Goal: Task Accomplishment & Management: Use online tool/utility

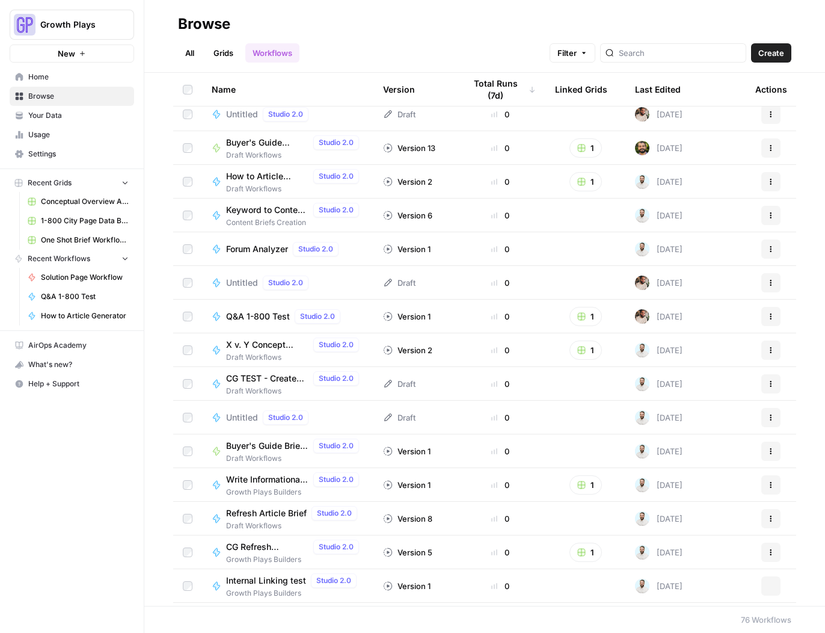
scroll to position [855, 0]
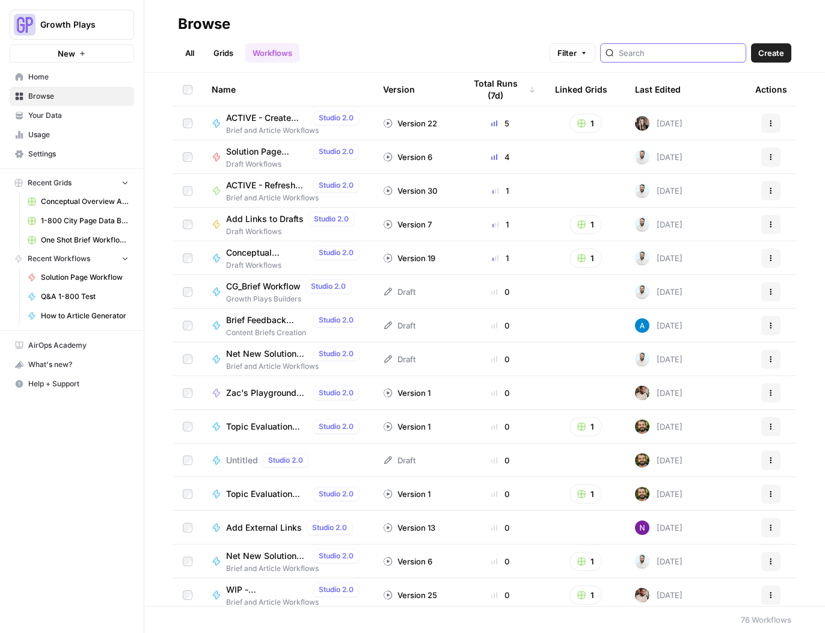
click at [674, 50] on input "search" at bounding box center [680, 53] width 122 height 12
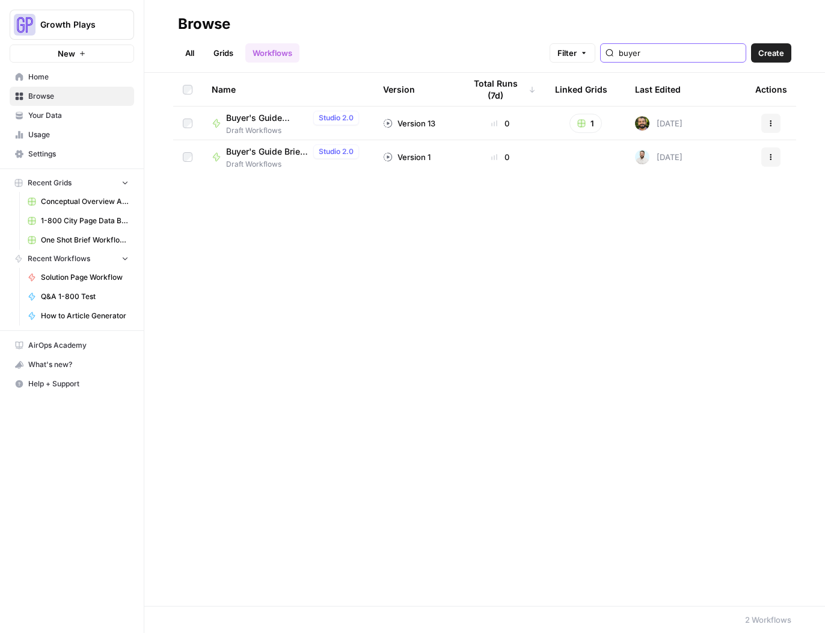
type input "buyer"
click at [260, 152] on span "Buyer's Guide Brief Workflow" at bounding box center [267, 152] width 82 height 12
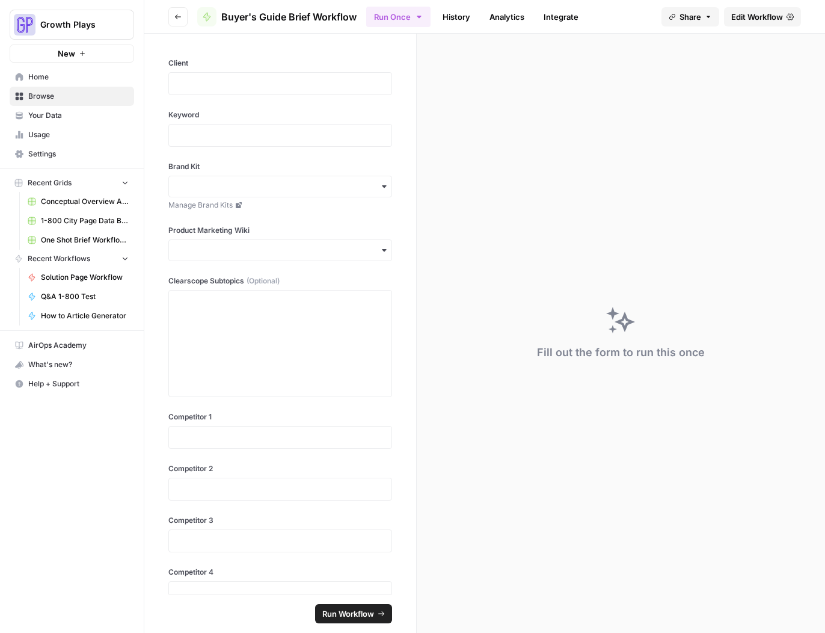
click at [746, 15] on span "Edit Workflow" at bounding box center [757, 17] width 52 height 12
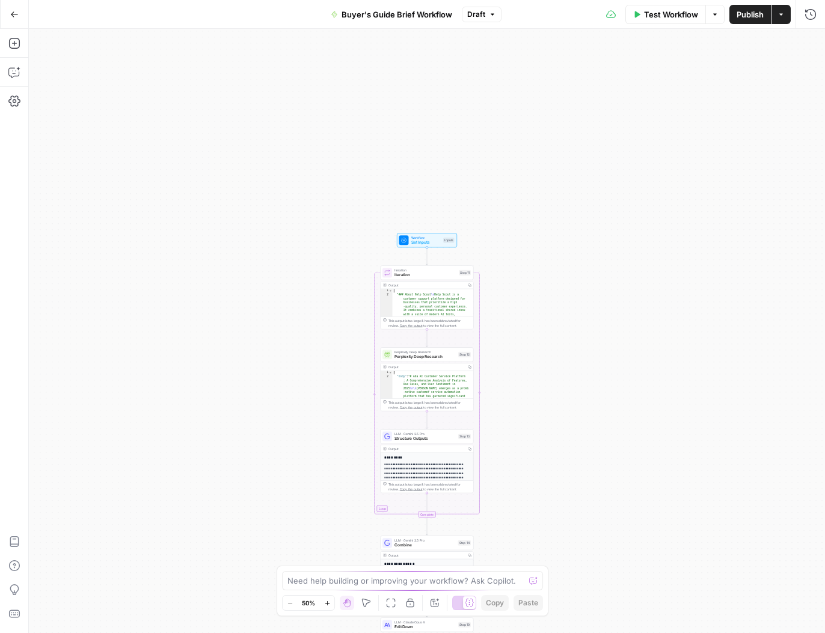
click at [330, 601] on icon "button" at bounding box center [327, 603] width 7 height 7
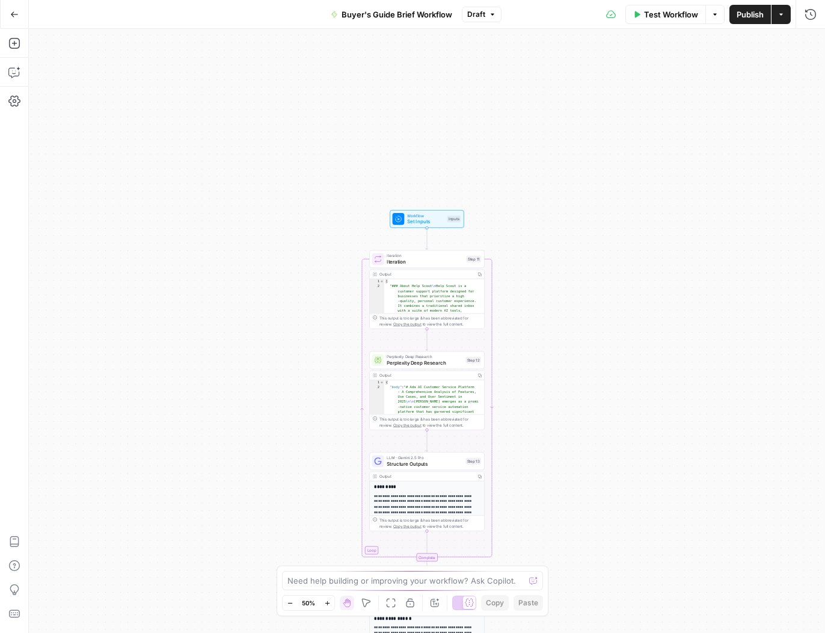
click at [330, 601] on icon "button" at bounding box center [327, 603] width 7 height 7
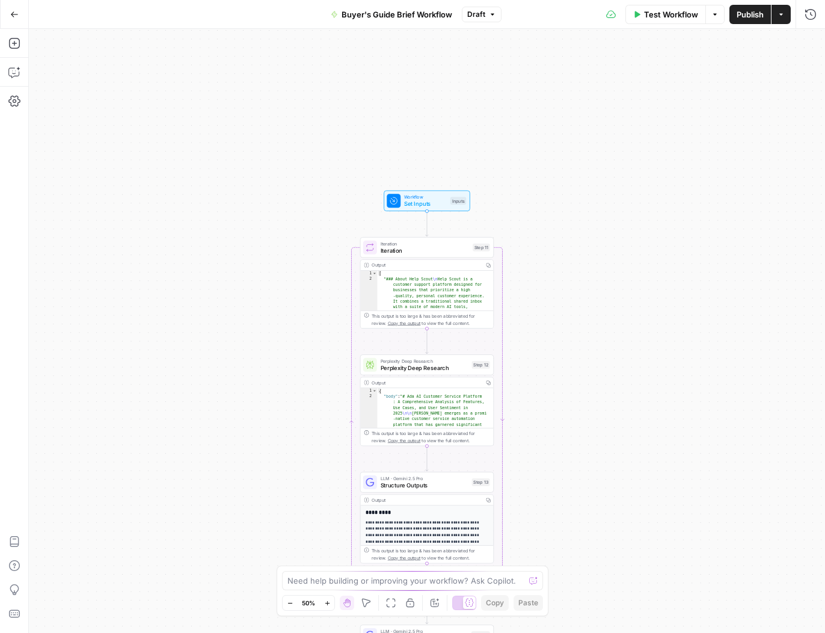
click at [330, 601] on icon "button" at bounding box center [327, 603] width 7 height 7
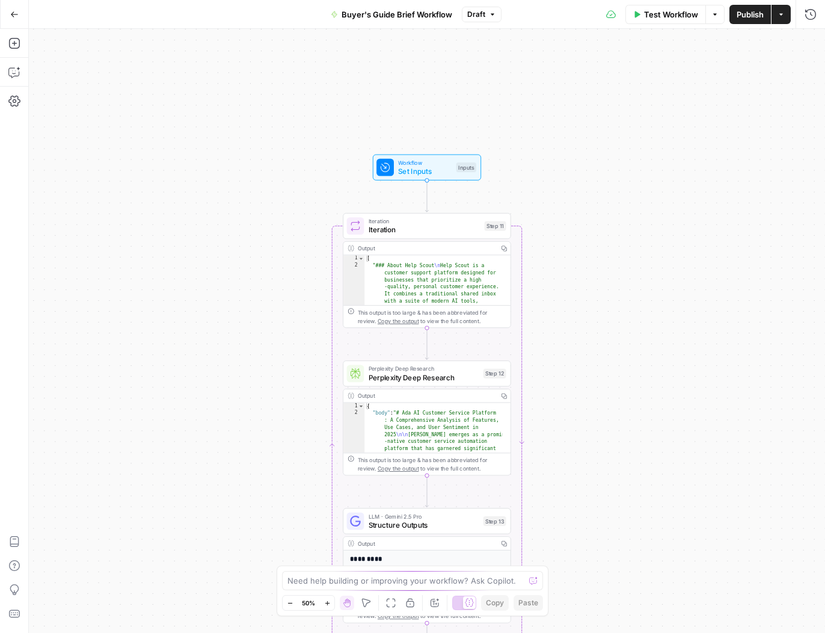
click at [330, 601] on icon "button" at bounding box center [327, 603] width 7 height 7
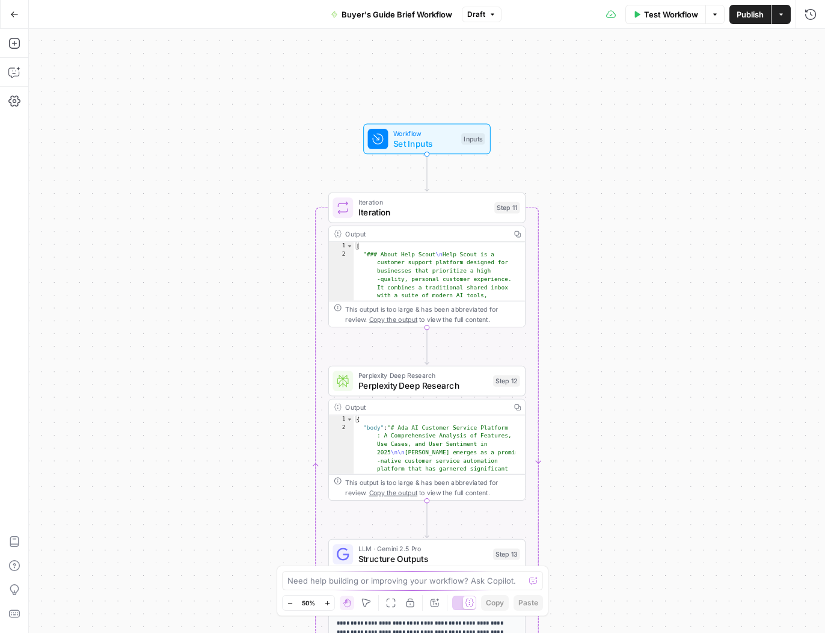
click at [330, 601] on icon "button" at bounding box center [327, 603] width 7 height 7
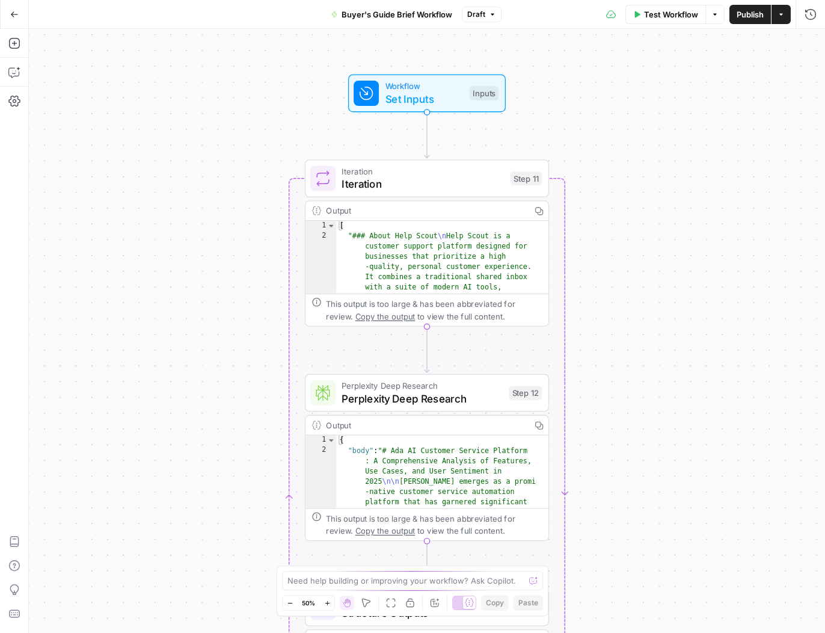
click at [330, 601] on icon "button" at bounding box center [327, 603] width 7 height 7
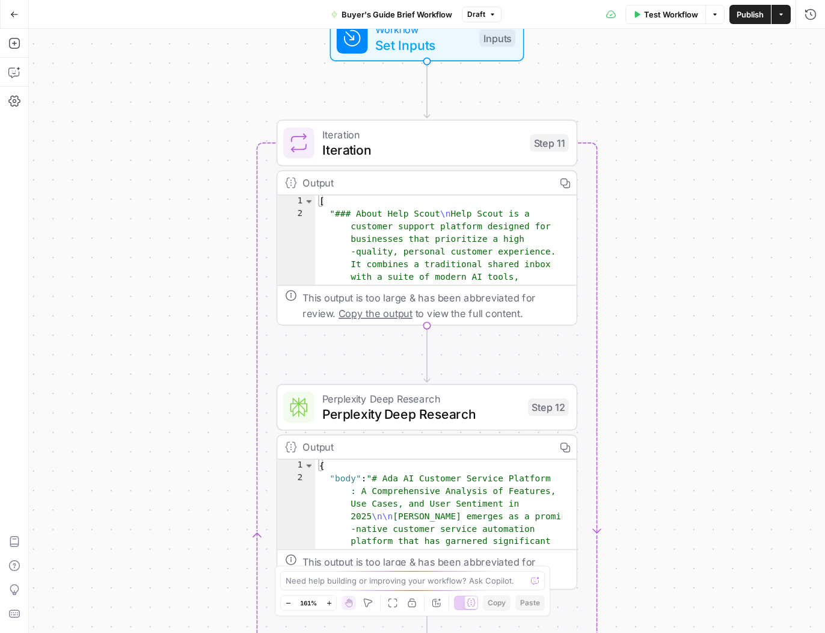
click at [288, 601] on icon "button" at bounding box center [288, 603] width 7 height 7
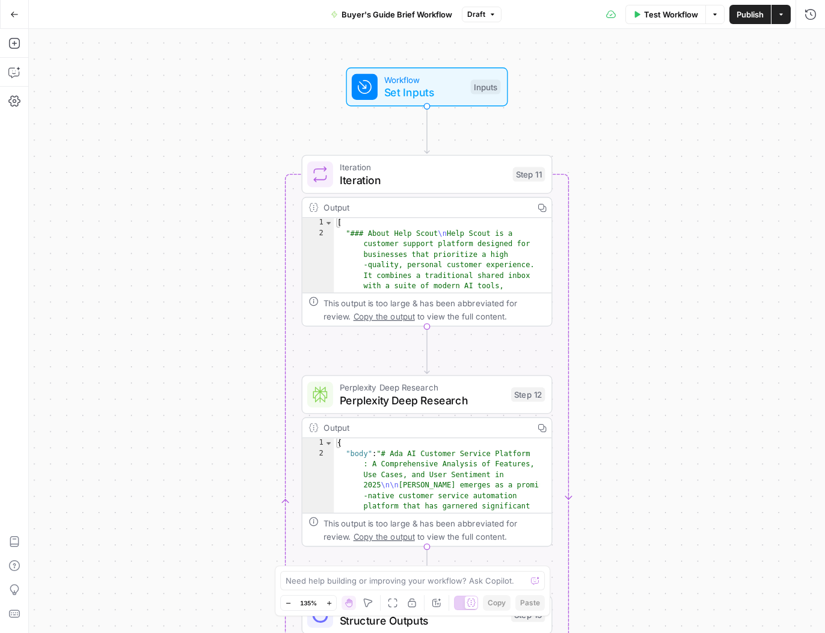
click at [292, 602] on button "Zoom Out" at bounding box center [288, 602] width 14 height 14
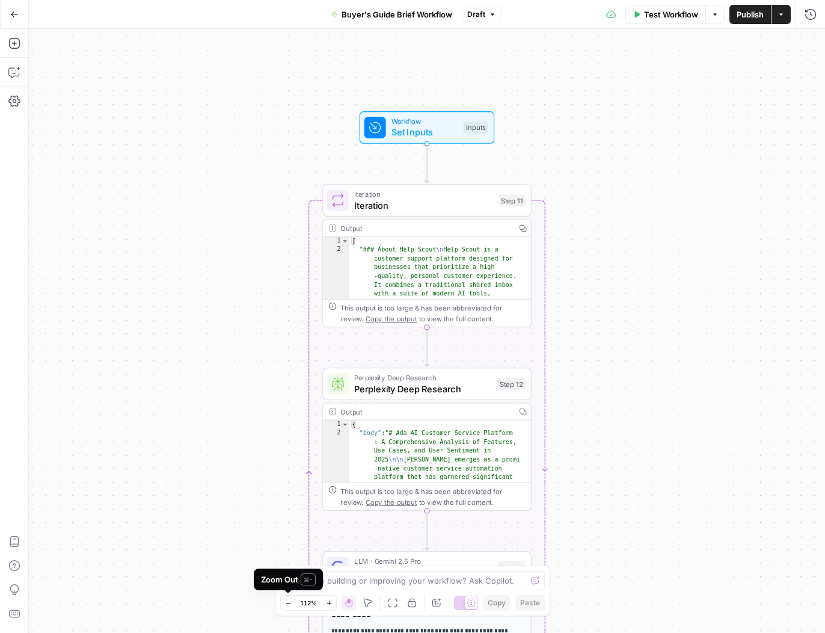
click at [292, 601] on button "Zoom Out" at bounding box center [288, 602] width 14 height 14
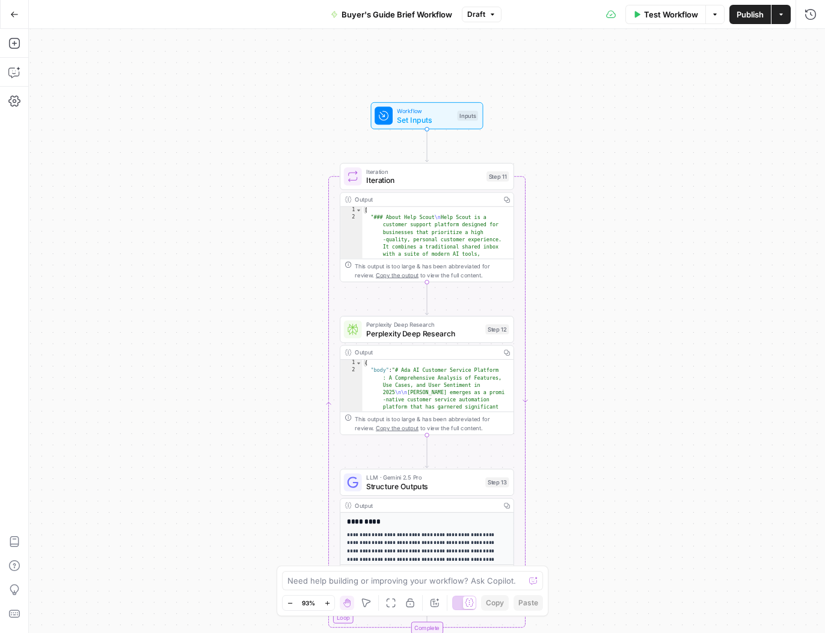
click at [431, 124] on span "Set Inputs" at bounding box center [425, 119] width 56 height 11
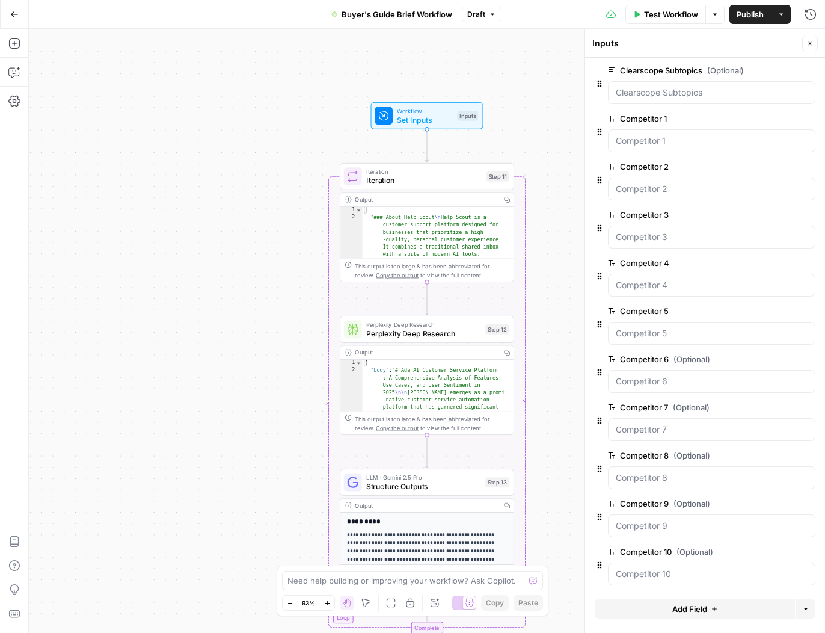
scroll to position [200, 0]
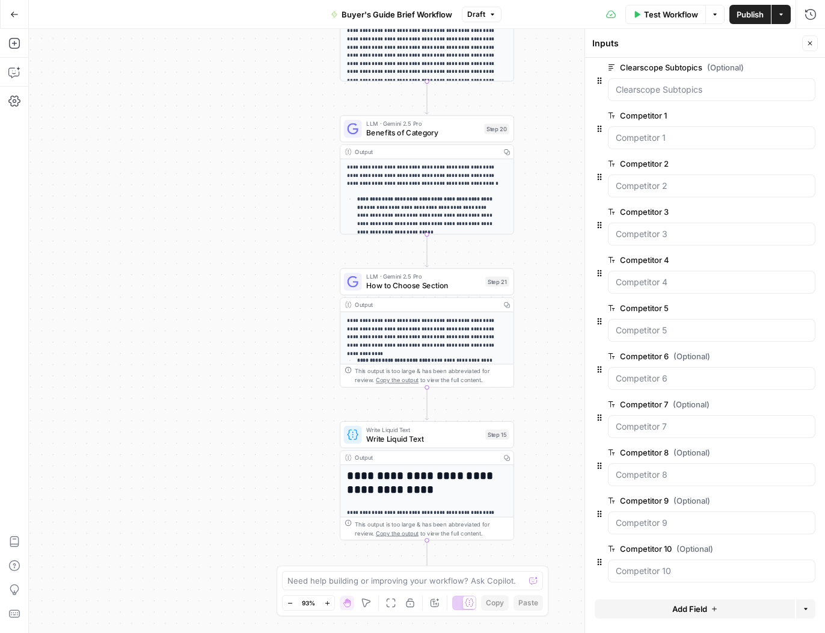
click at [473, 480] on h1 "**********" at bounding box center [423, 482] width 152 height 26
click at [511, 455] on button "Copy" at bounding box center [506, 456] width 13 height 13
click at [481, 479] on h1 "**********" at bounding box center [423, 482] width 152 height 26
click at [484, 497] on div "**********" at bounding box center [426, 579] width 173 height 229
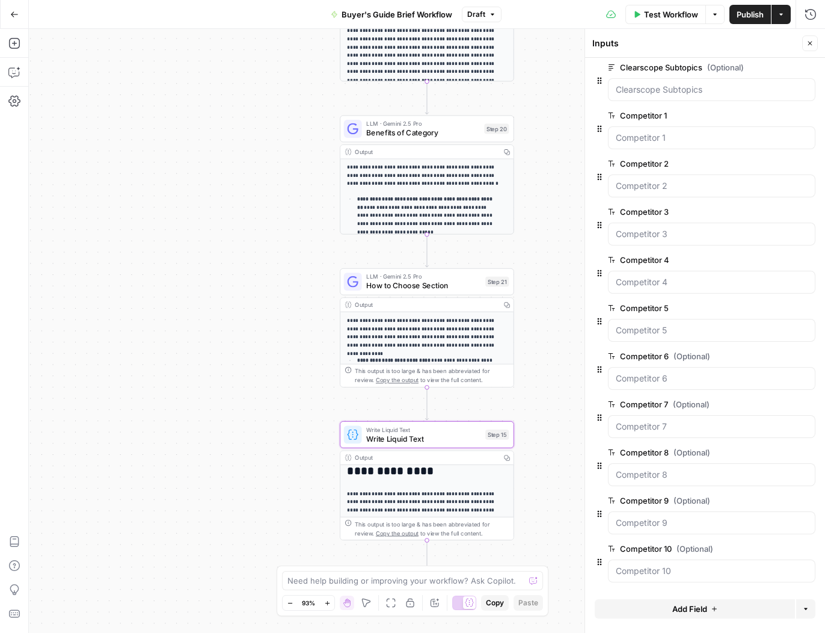
scroll to position [0, 0]
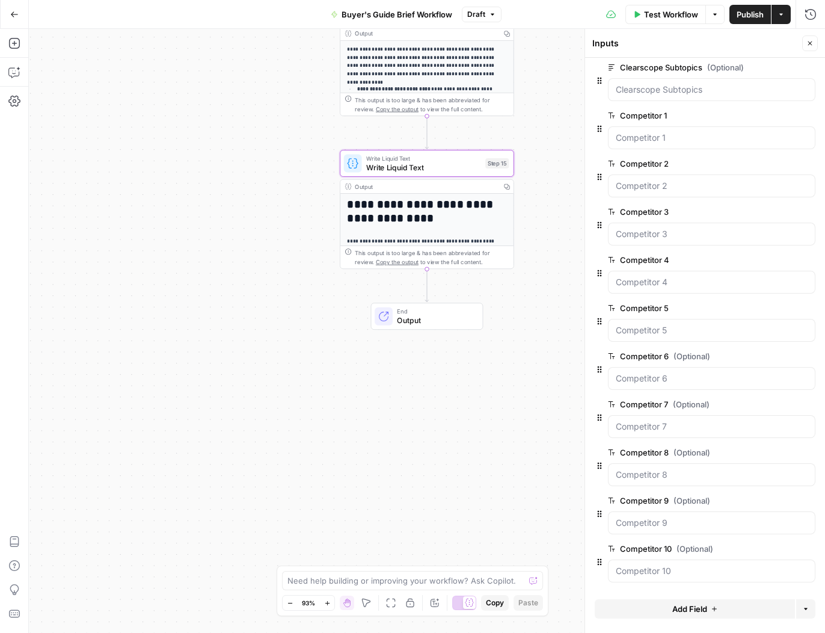
click at [443, 318] on span "Output" at bounding box center [435, 320] width 76 height 11
click at [426, 291] on icon "Edge from step_15 to end" at bounding box center [428, 285] width 4 height 32
